Goal: Navigation & Orientation: Find specific page/section

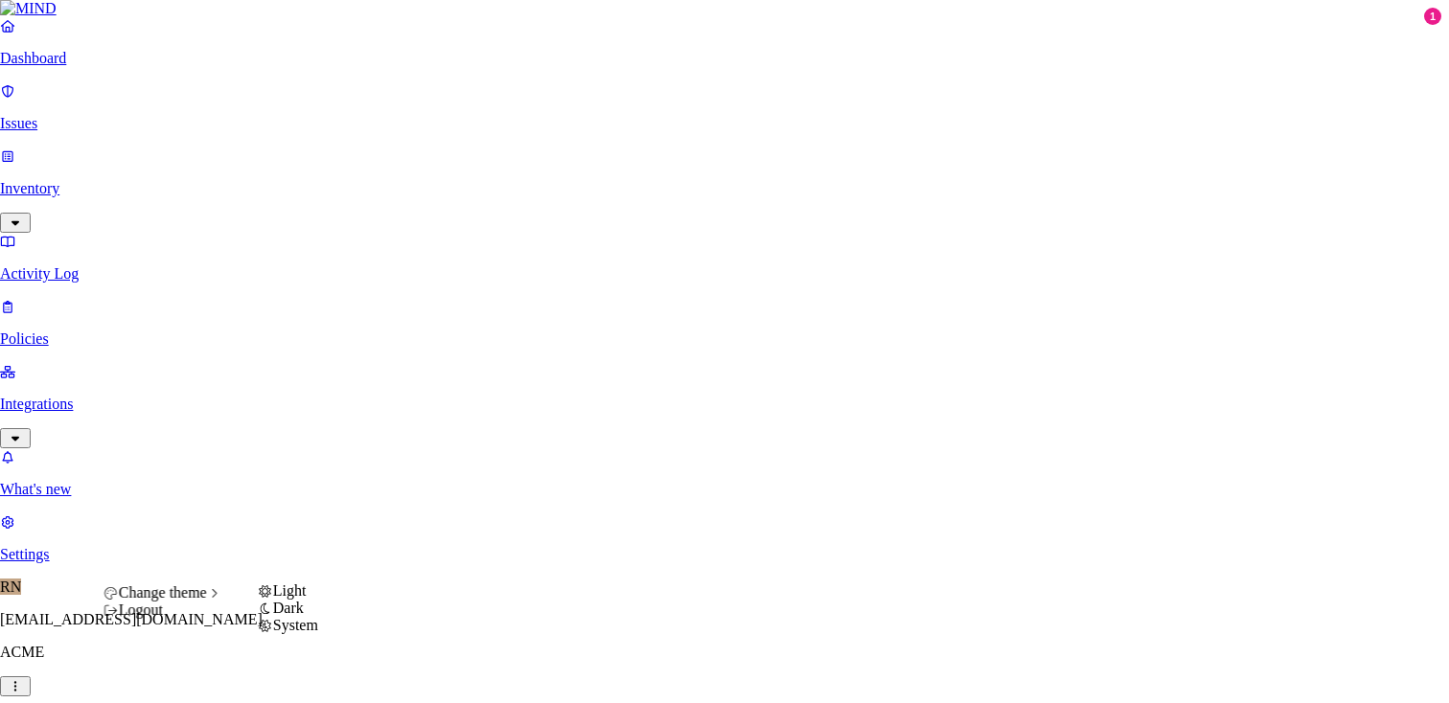
click at [307, 599] on span "Light" at bounding box center [290, 591] width 34 height 16
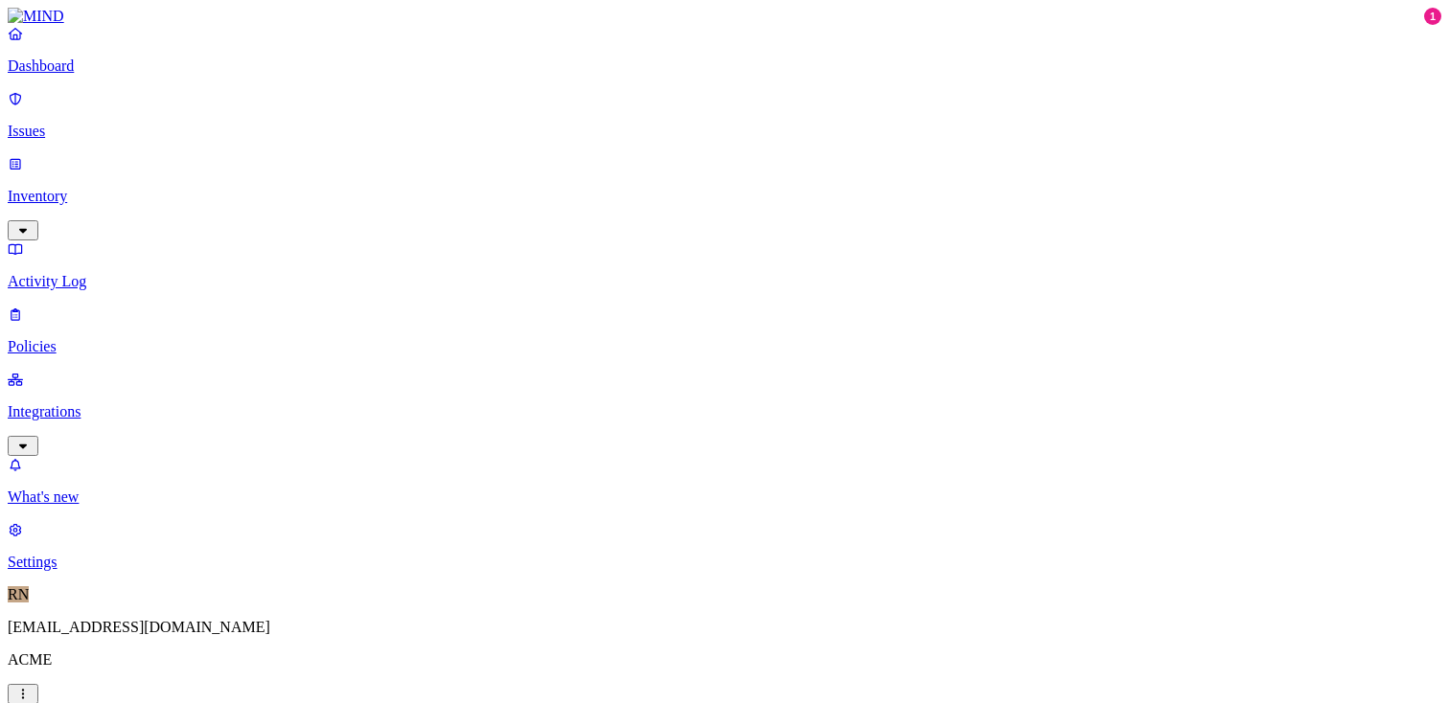
click at [163, 75] on p "Dashboard" at bounding box center [724, 65] width 1433 height 17
click at [95, 123] on p "Issues" at bounding box center [724, 131] width 1433 height 17
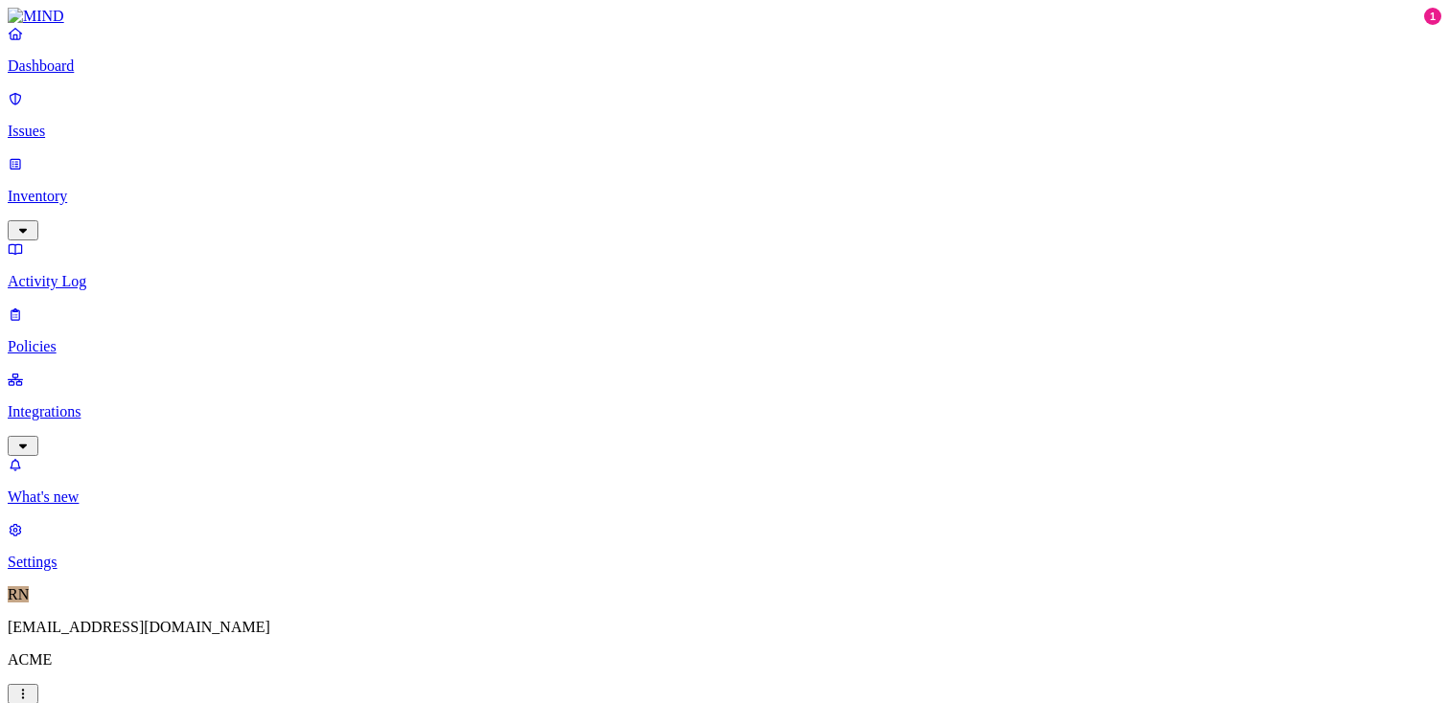
click at [135, 75] on p "Dashboard" at bounding box center [724, 65] width 1433 height 17
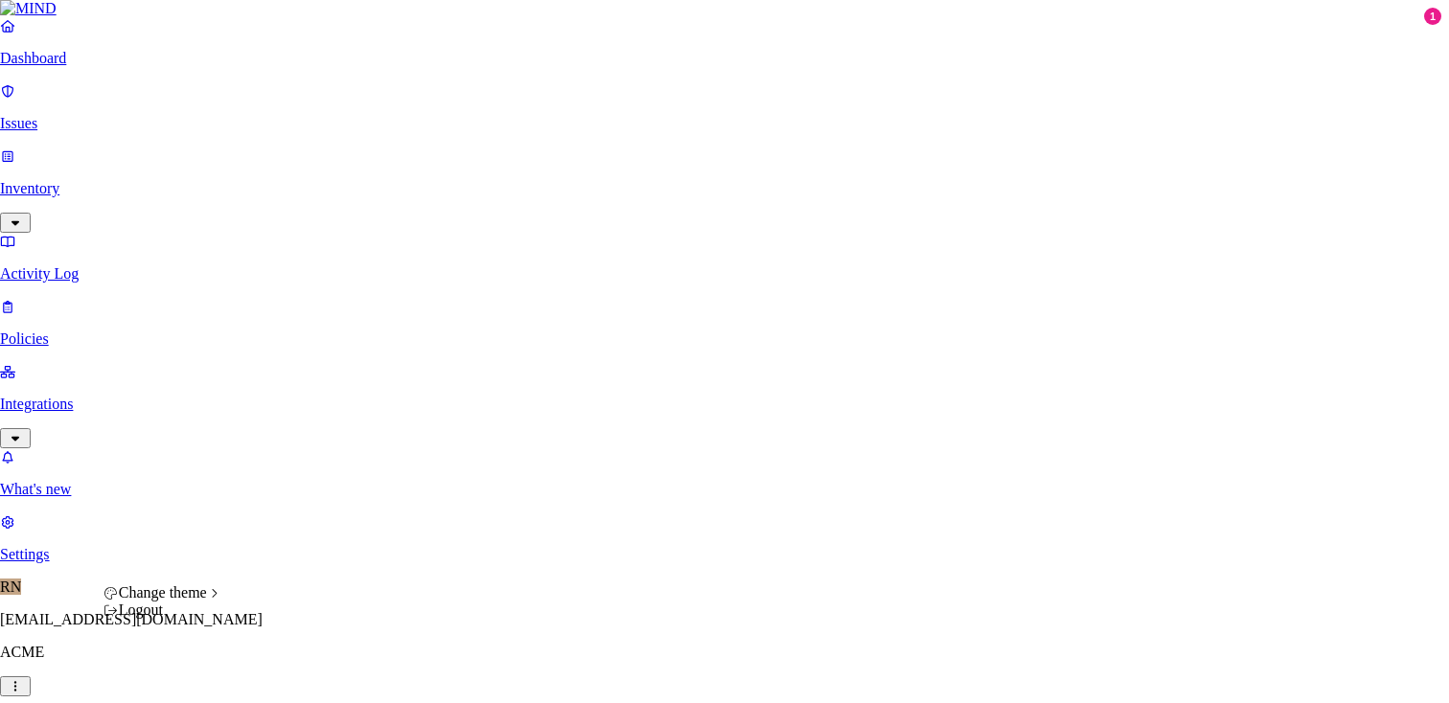
click at [191, 619] on div "Logout" at bounding box center [162, 610] width 119 height 17
